Goal: Check status: Check status

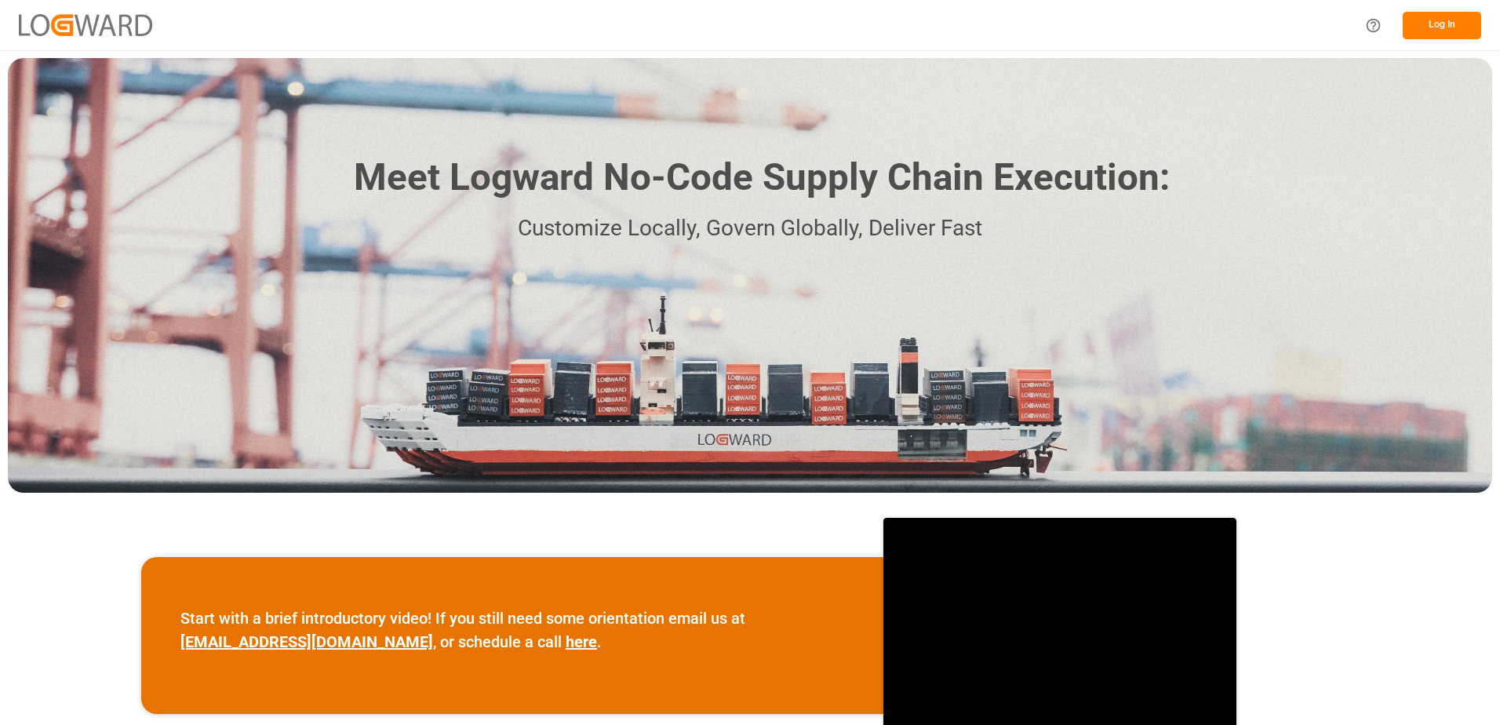
click at [1441, 19] on button "Log In" at bounding box center [1442, 25] width 78 height 27
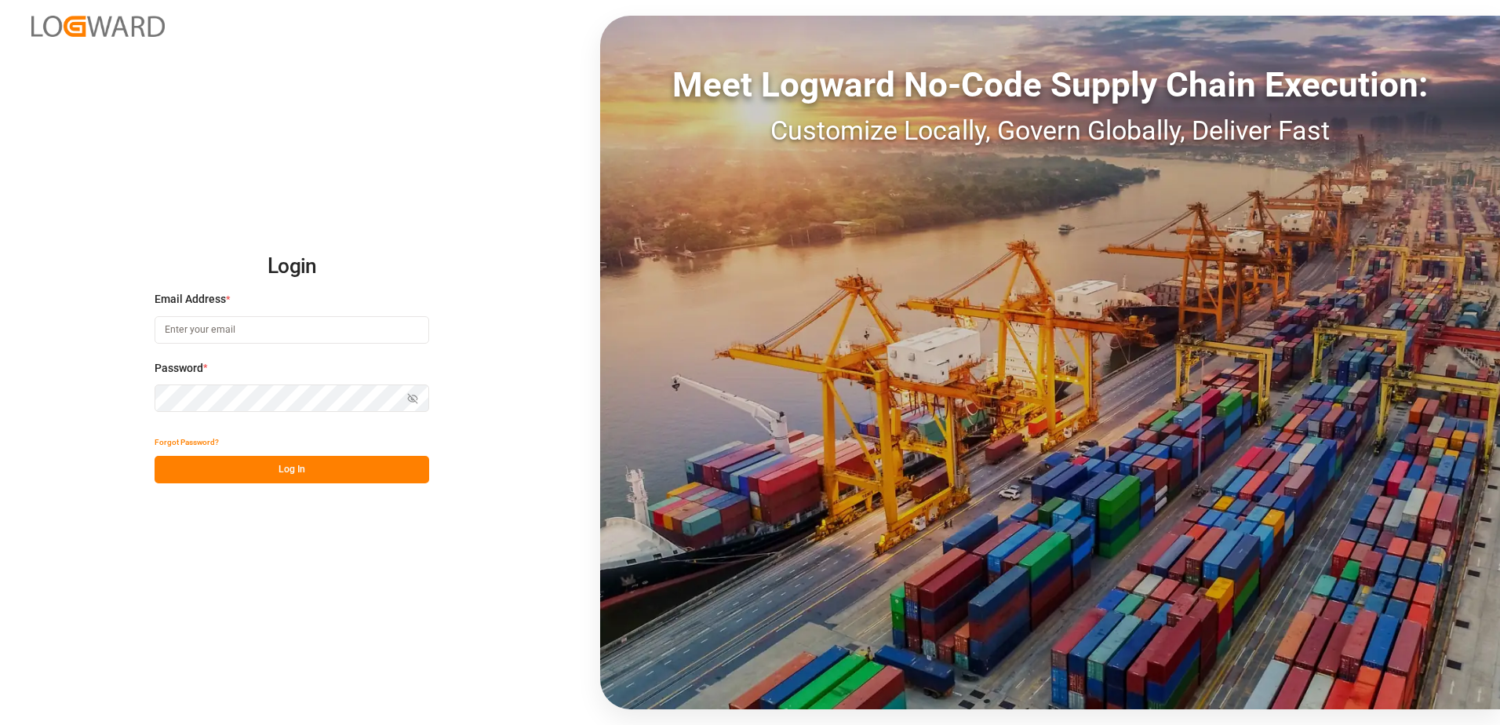
type input "[PERSON_NAME][EMAIL_ADDRESS][DOMAIN_NAME]"
click at [289, 467] on button "Log In" at bounding box center [292, 469] width 275 height 27
type input "[PERSON_NAME][EMAIL_ADDRESS][DOMAIN_NAME]"
click at [289, 467] on button "Log In" at bounding box center [292, 469] width 275 height 27
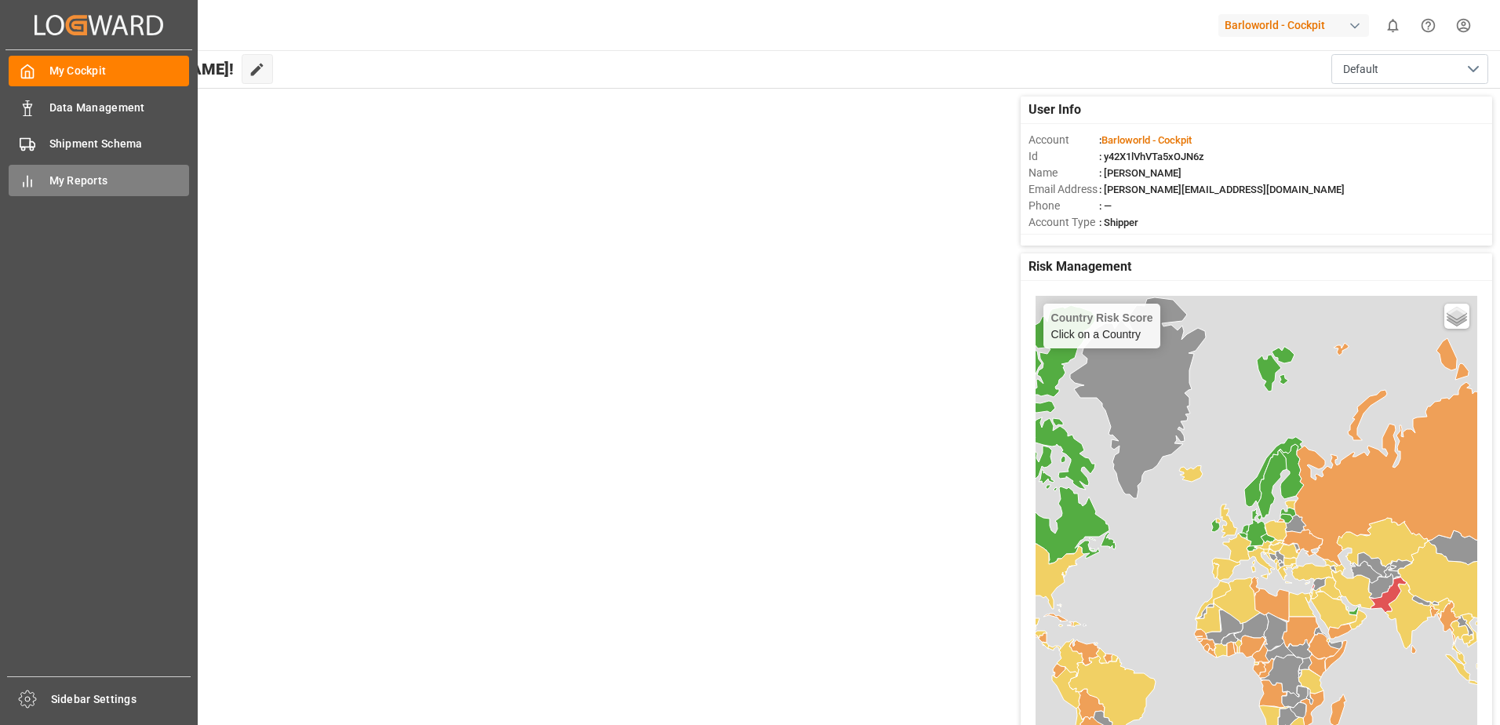
click at [33, 183] on icon at bounding box center [28, 181] width 16 height 16
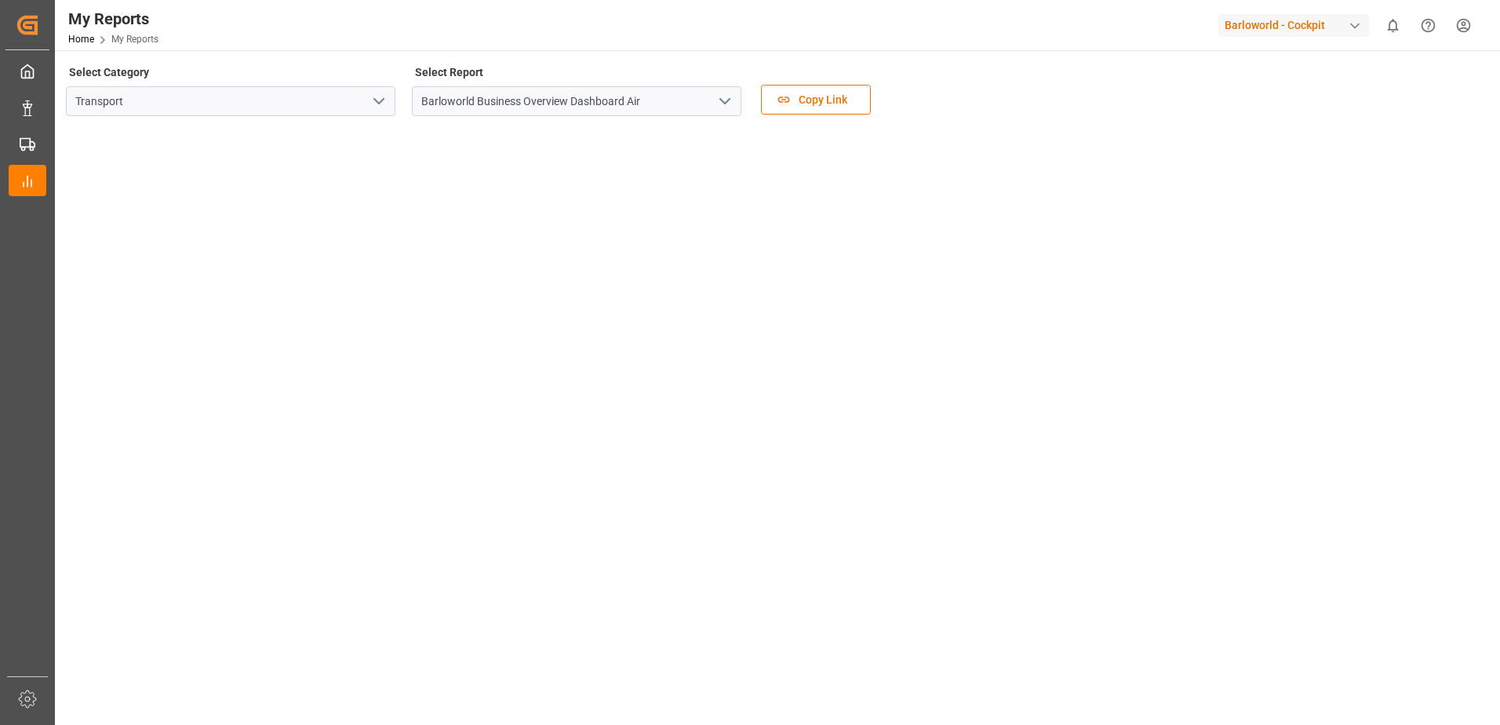
click at [724, 102] on polyline "open menu" at bounding box center [724, 101] width 9 height 5
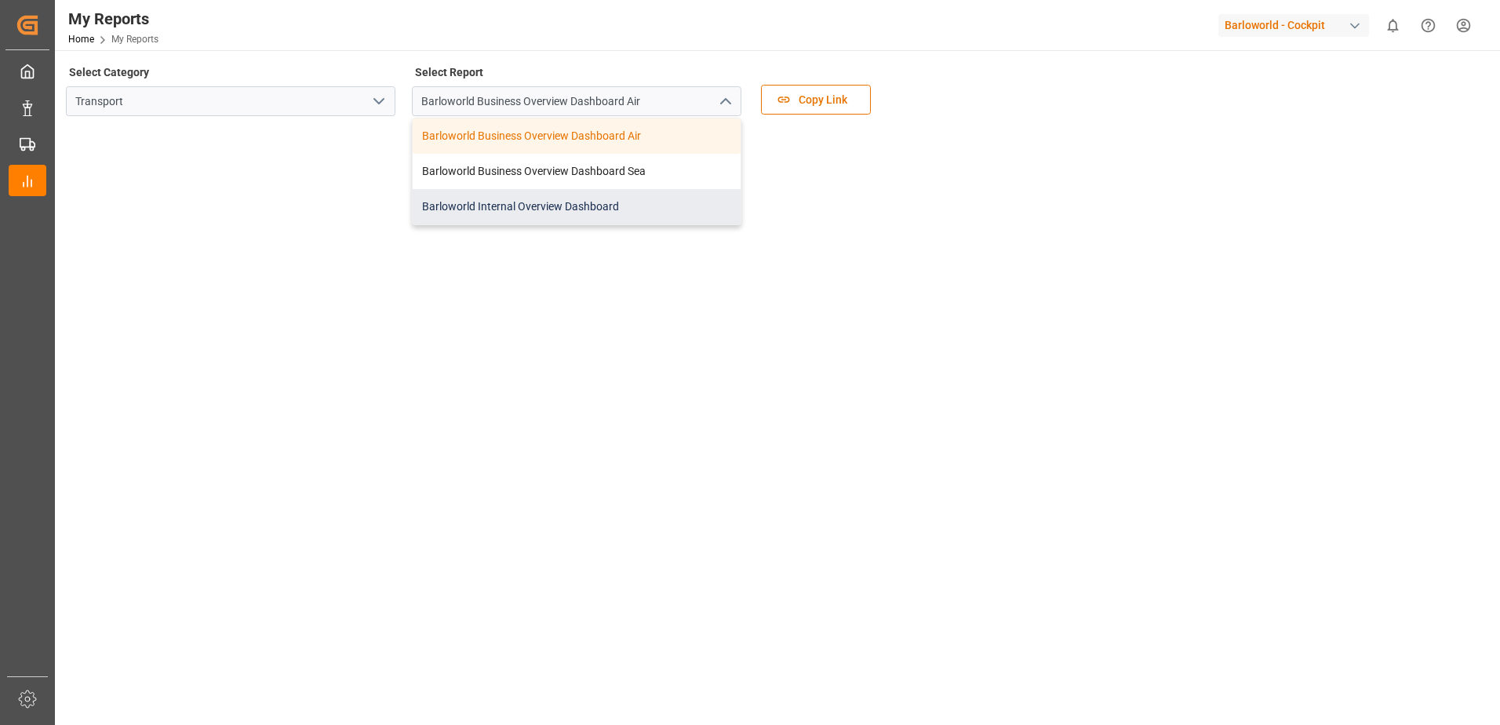
click at [535, 196] on div "Barloworld Internal Overview Dashboard" at bounding box center [577, 206] width 328 height 35
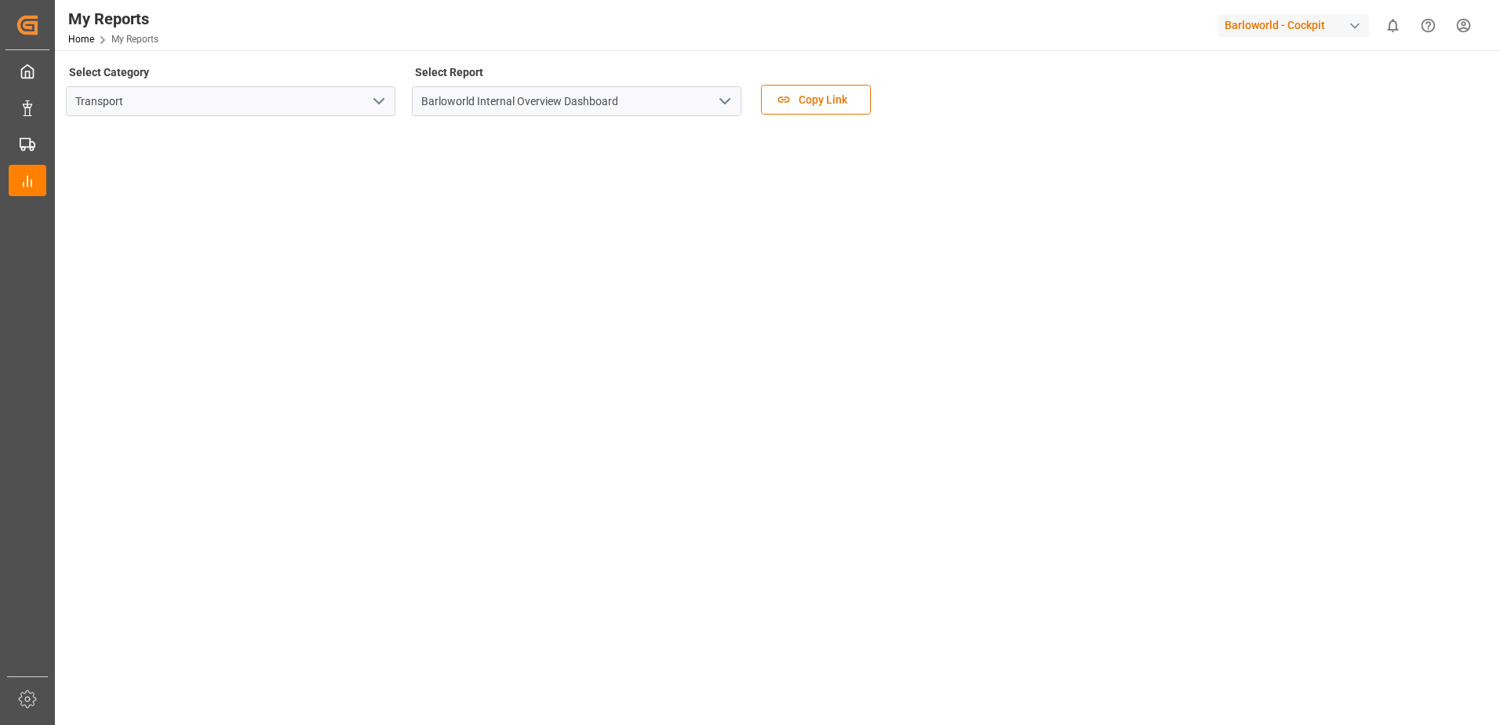
click at [714, 96] on button "open menu" at bounding box center [724, 101] width 24 height 24
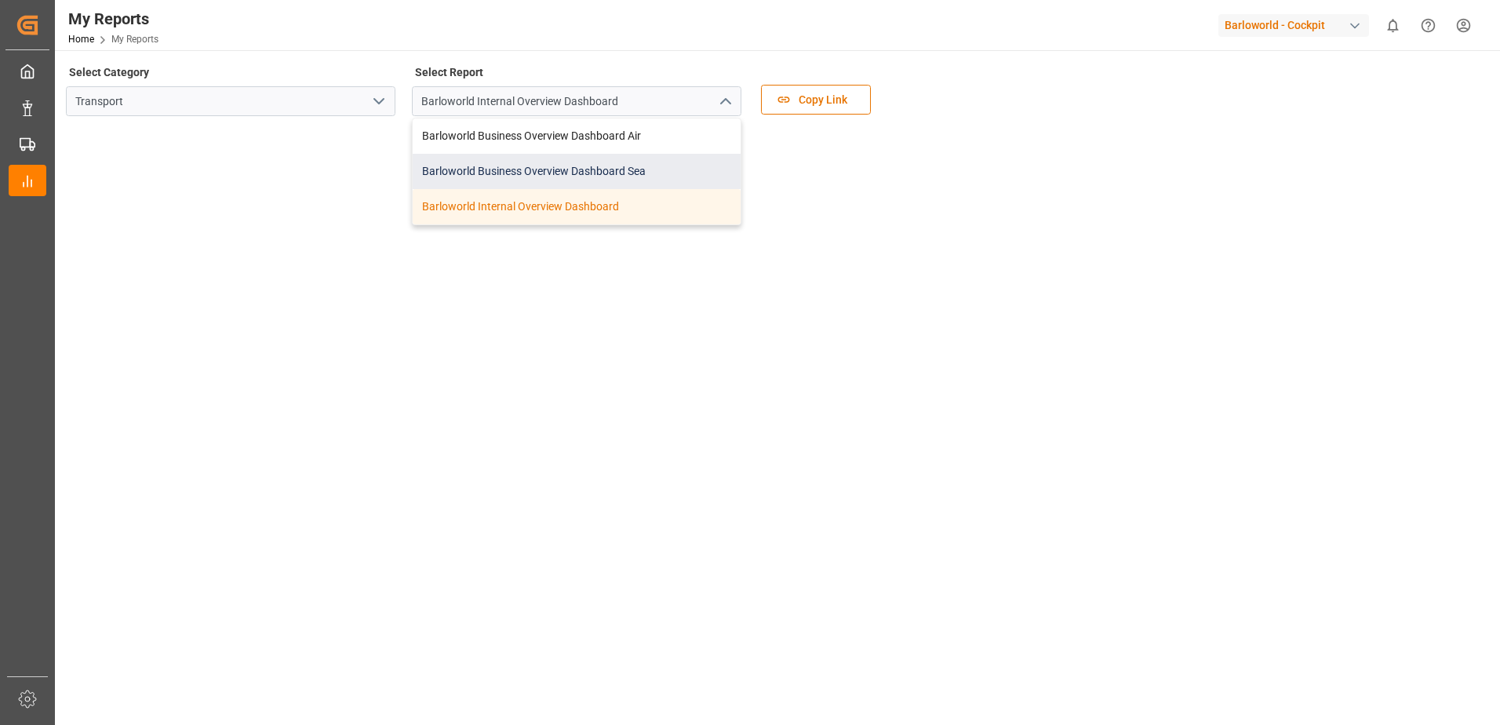
click at [515, 166] on div "Barloworld Business Overview Dashboard Sea" at bounding box center [577, 171] width 328 height 35
